Goal: Transaction & Acquisition: Purchase product/service

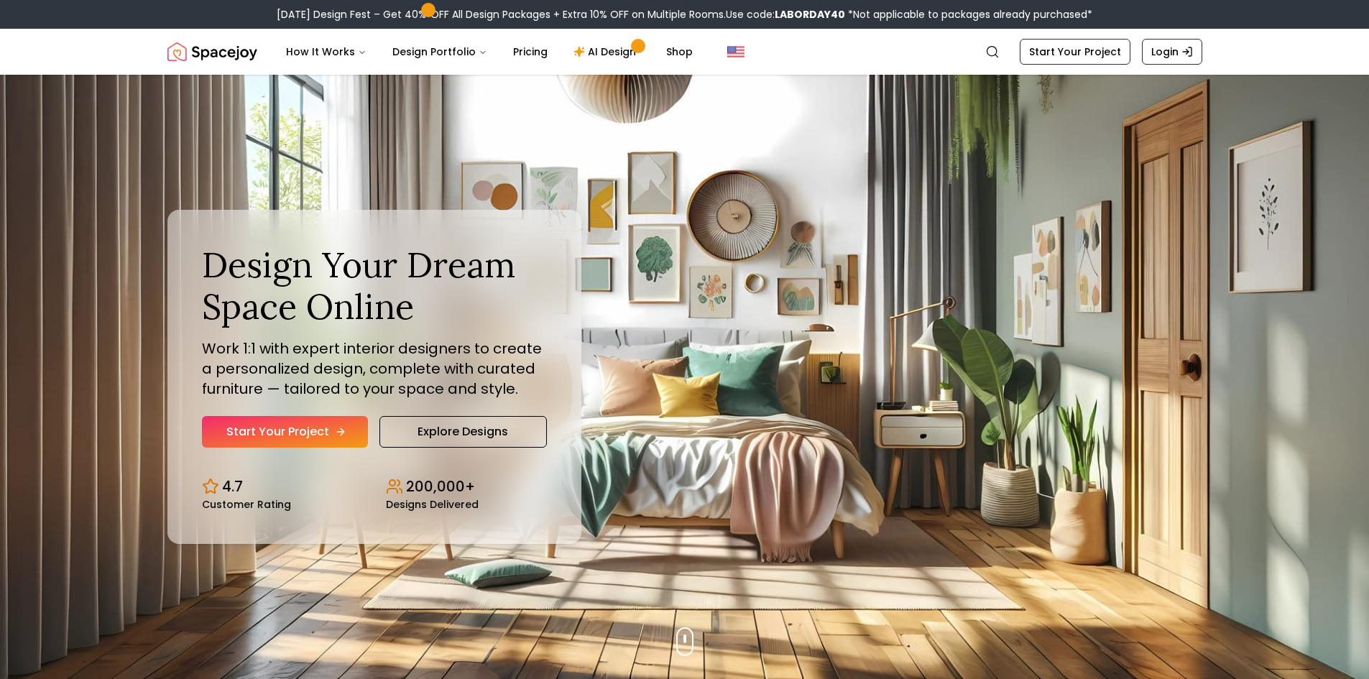
click at [319, 430] on link "Start Your Project" at bounding box center [285, 432] width 166 height 32
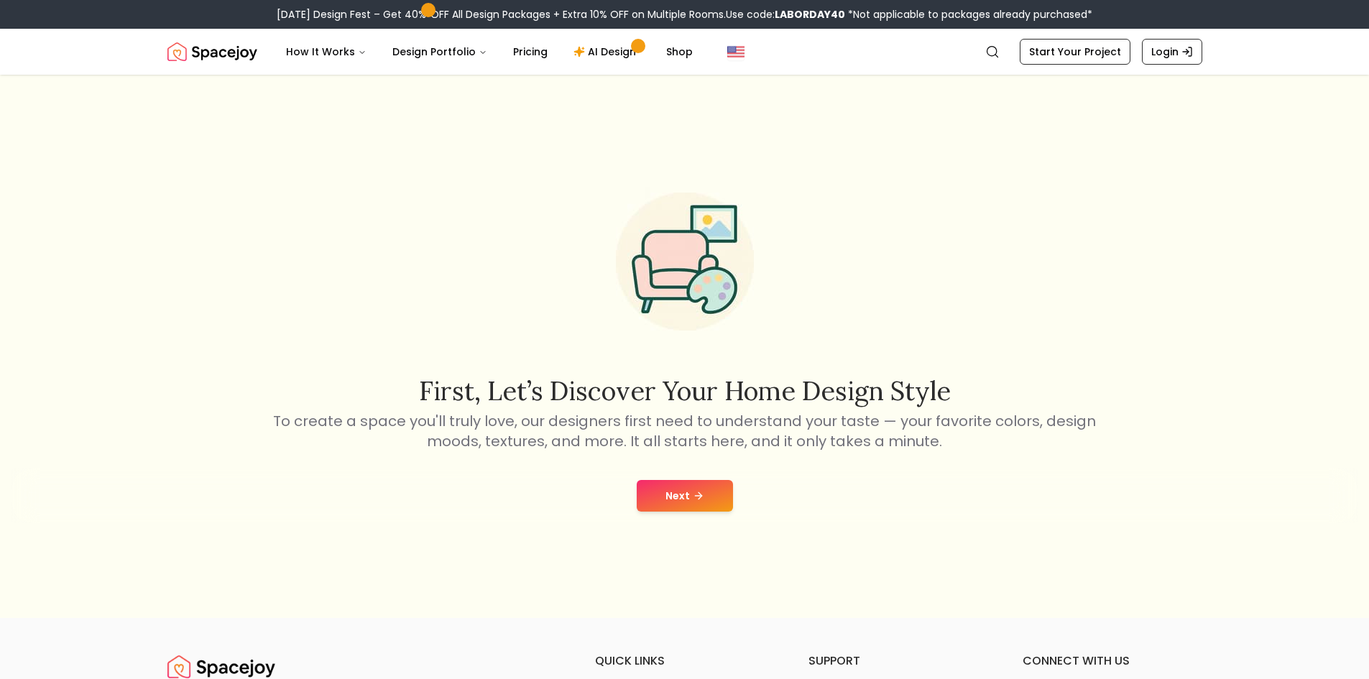
click at [711, 500] on button "Next" at bounding box center [685, 496] width 96 height 32
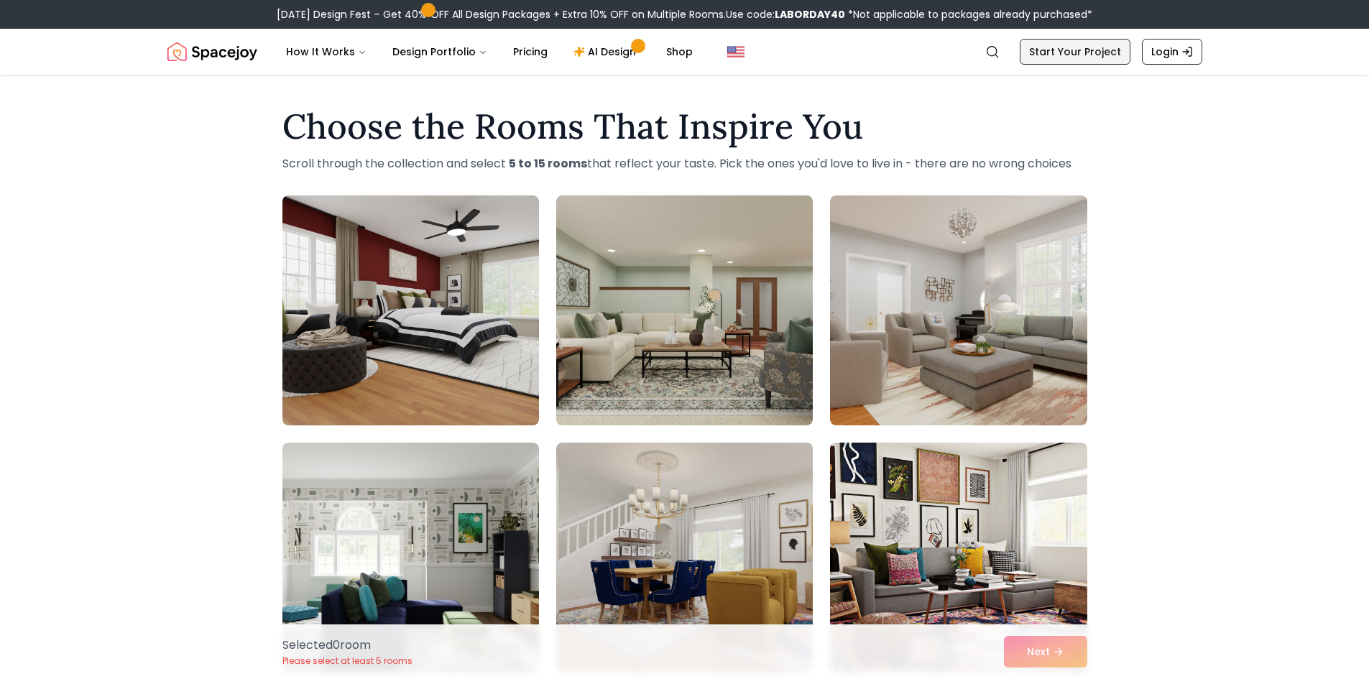
click at [1055, 47] on link "Start Your Project" at bounding box center [1075, 52] width 111 height 26
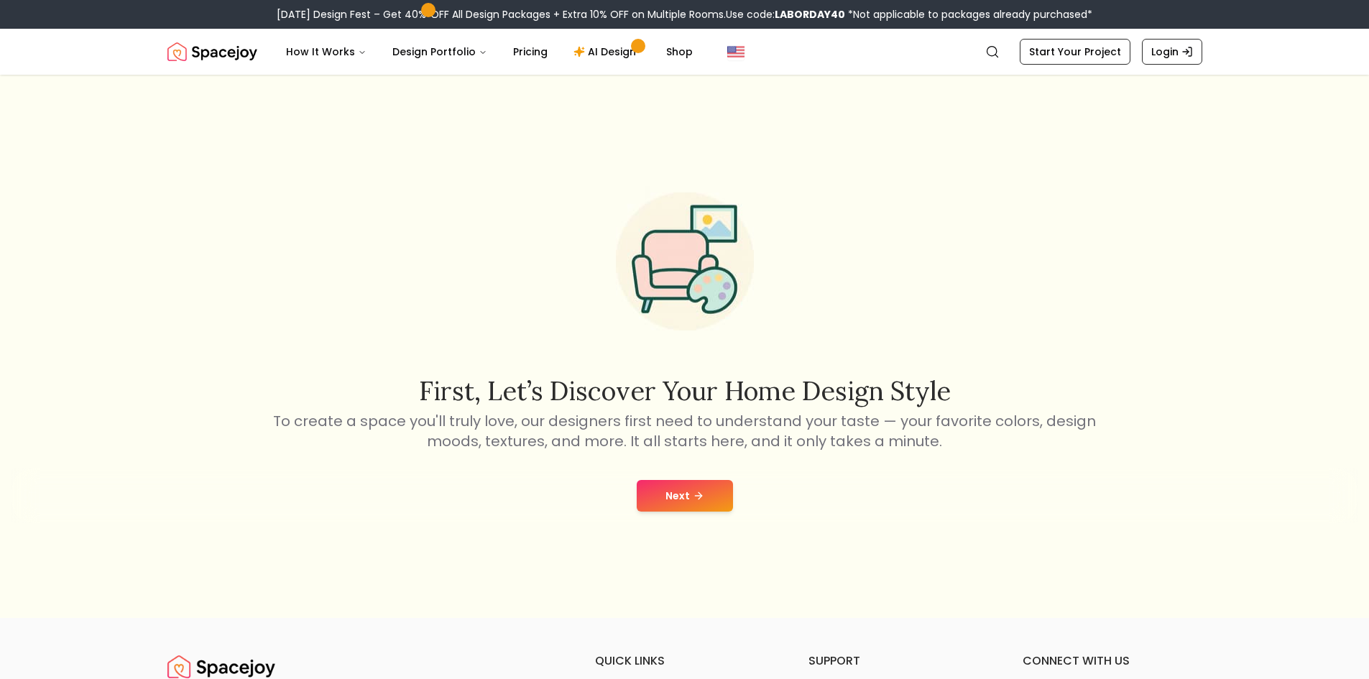
click at [696, 503] on button "Next" at bounding box center [685, 496] width 96 height 32
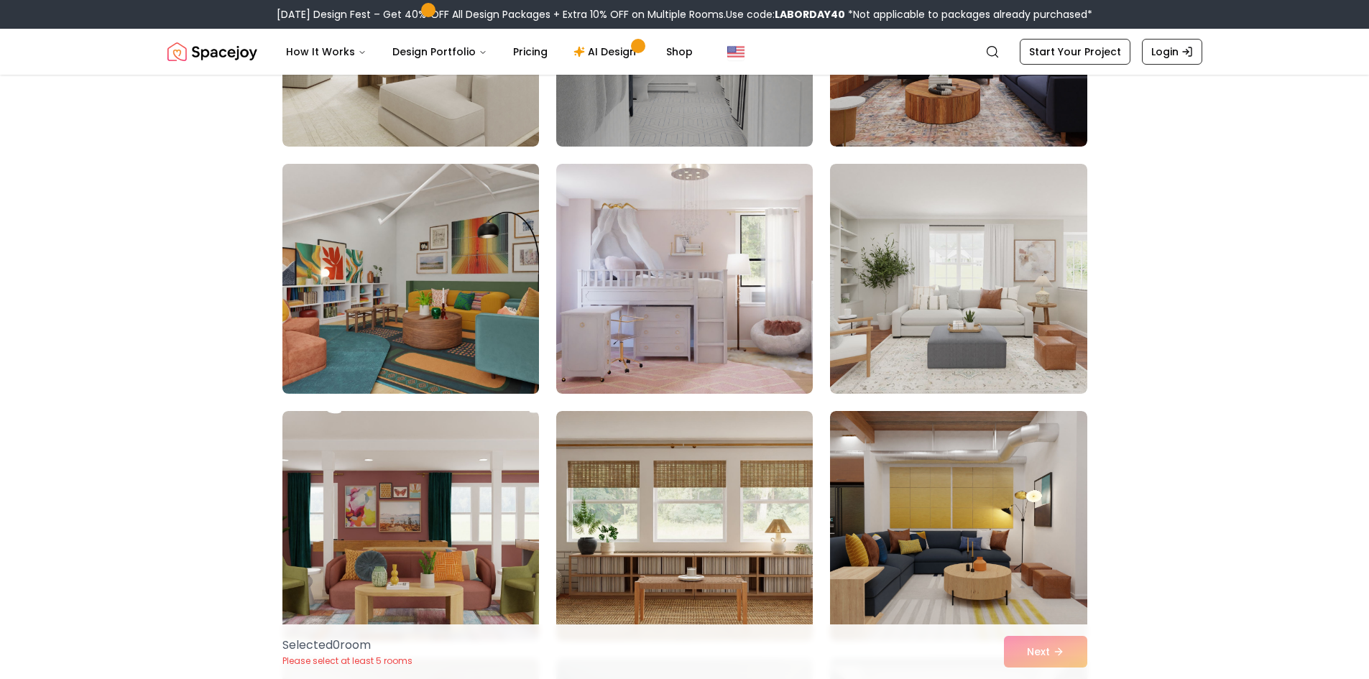
scroll to position [575, 0]
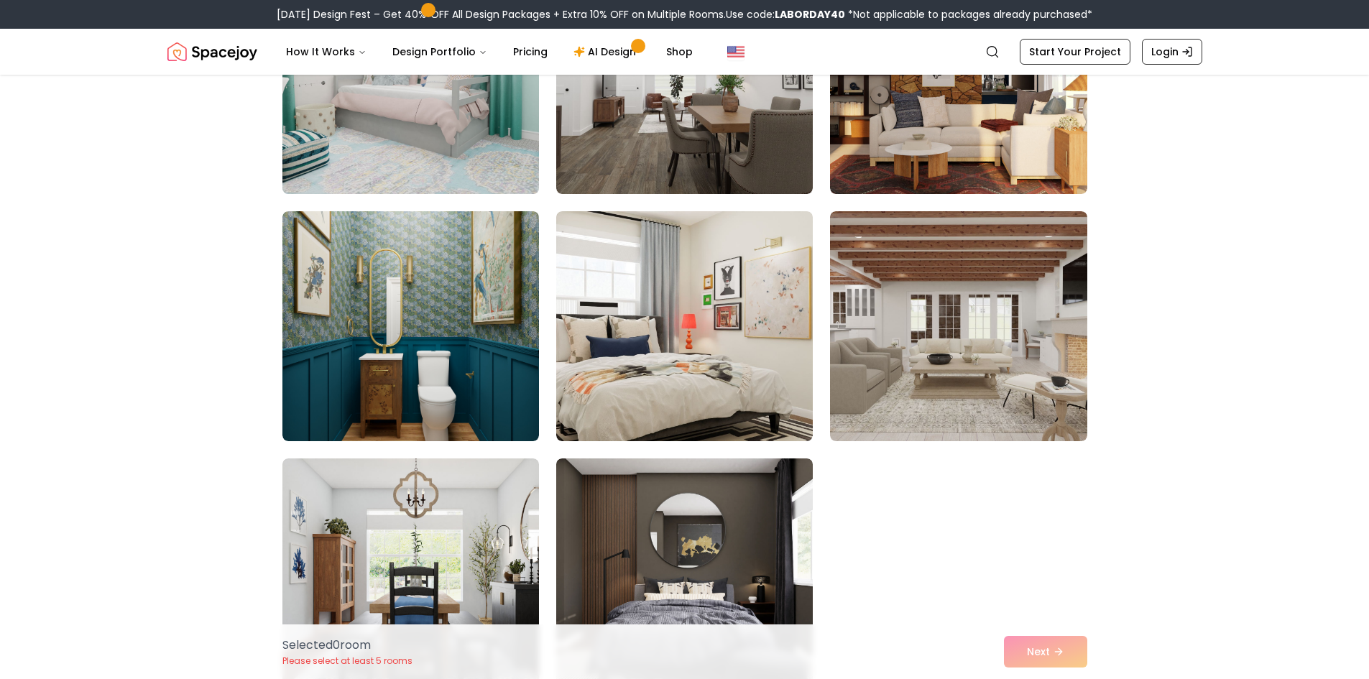
scroll to position [1222, 0]
